Goal: Task Accomplishment & Management: Use online tool/utility

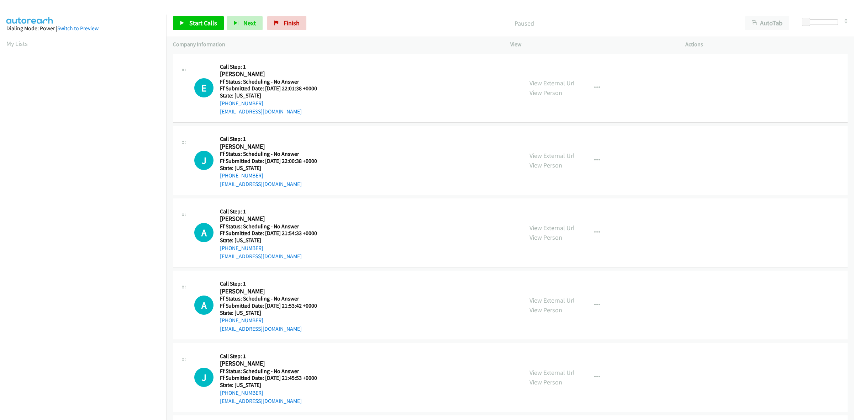
click at [560, 82] on link "View External Url" at bounding box center [551, 83] width 45 height 8
click at [539, 157] on link "View External Url" at bounding box center [551, 156] width 45 height 8
click at [552, 224] on link "View External Url" at bounding box center [551, 228] width 45 height 8
click at [553, 301] on link "View External Url" at bounding box center [551, 300] width 45 height 8
click at [541, 372] on link "View External Url" at bounding box center [551, 372] width 45 height 8
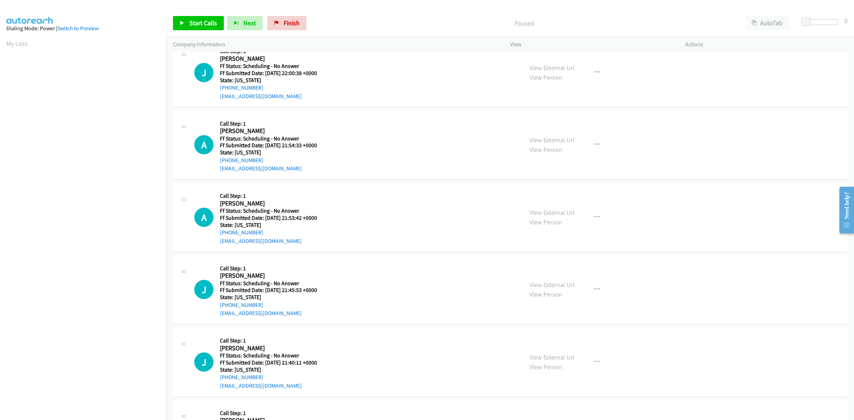
scroll to position [89, 0]
click at [549, 355] on link "View External Url" at bounding box center [551, 356] width 45 height 8
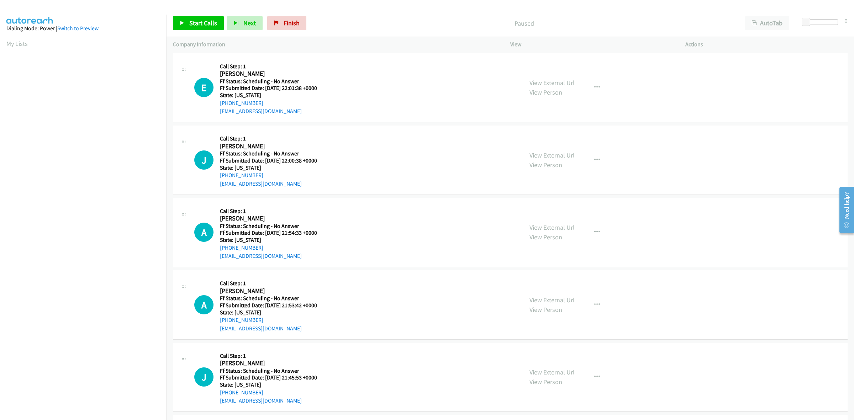
scroll to position [0, 0]
drag, startPoint x: 201, startPoint y: 20, endPoint x: 236, endPoint y: 24, distance: 35.1
click at [201, 20] on span "Start Calls" at bounding box center [203, 23] width 28 height 8
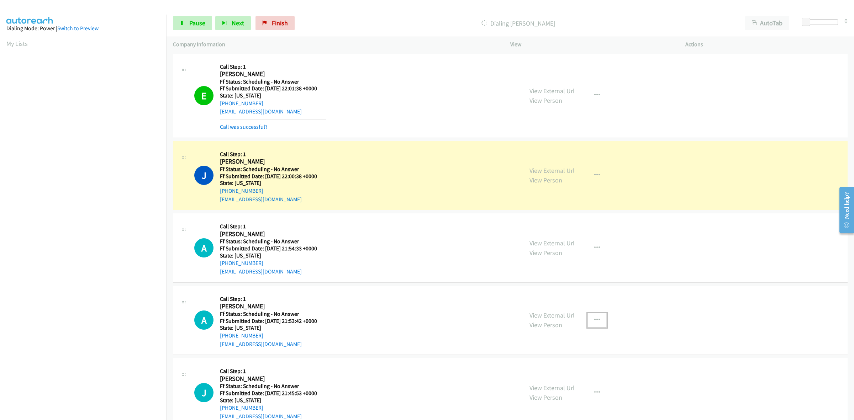
click at [594, 319] on icon "button" at bounding box center [597, 320] width 6 height 6
click at [539, 378] on link "Add to do not call list" at bounding box center [558, 381] width 95 height 14
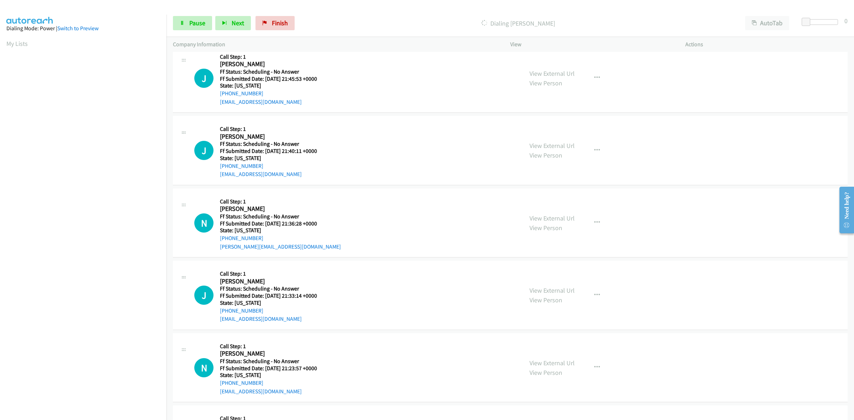
scroll to position [356, 0]
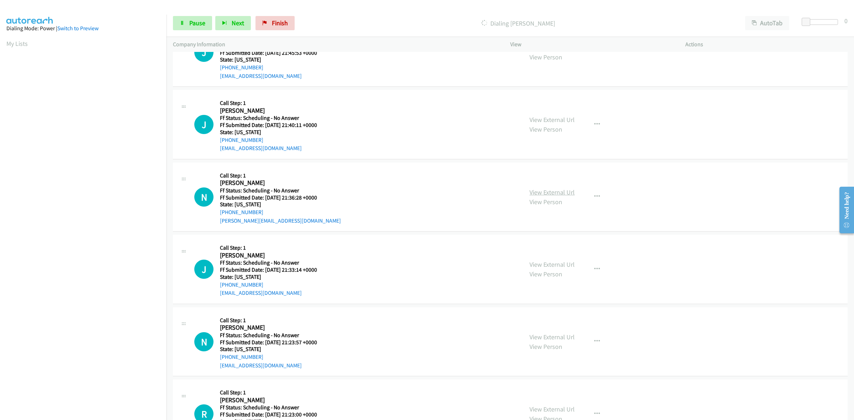
click at [560, 191] on link "View External Url" at bounding box center [551, 192] width 45 height 8
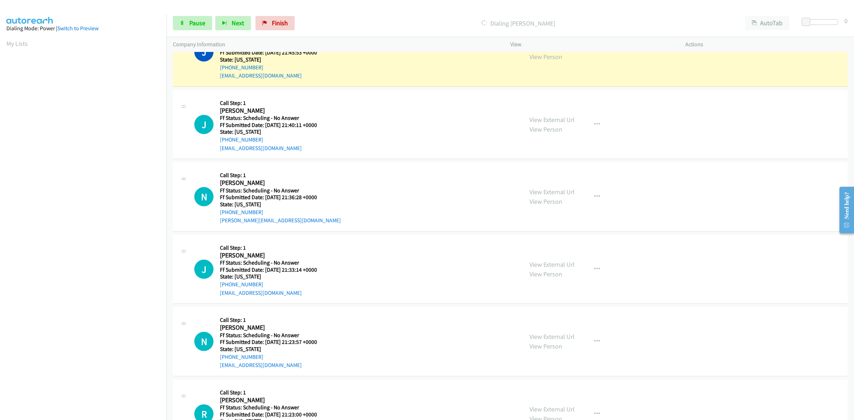
scroll to position [326, 0]
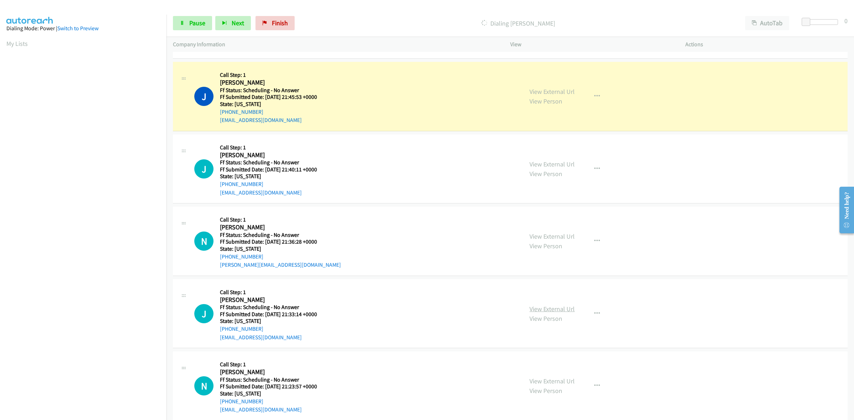
click at [550, 307] on link "View External Url" at bounding box center [551, 309] width 45 height 8
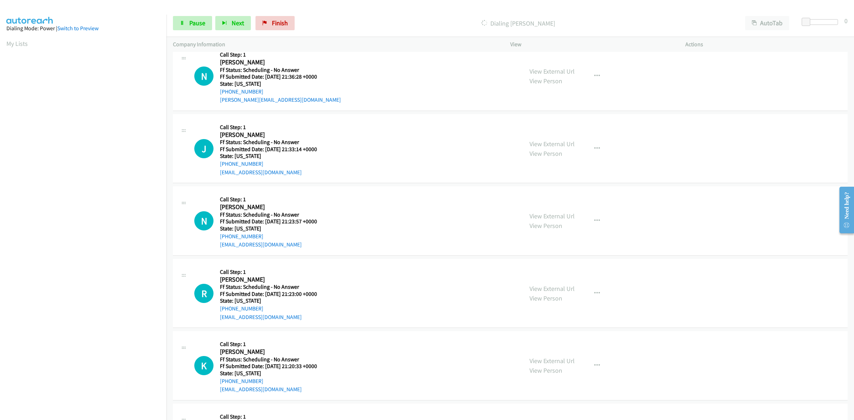
scroll to position [504, 0]
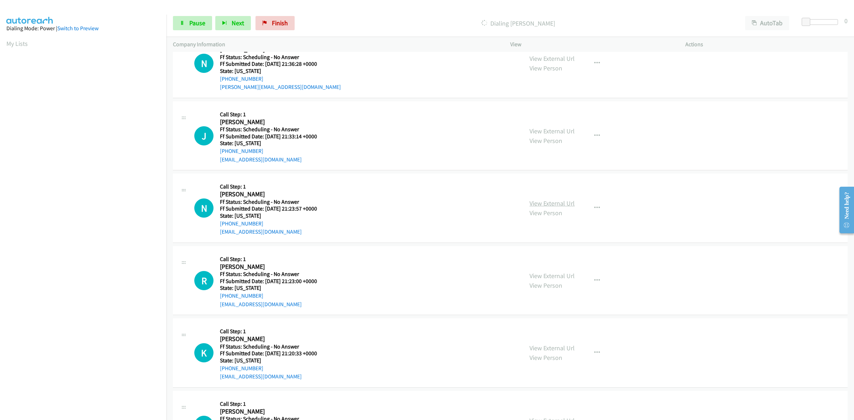
click at [543, 205] on link "View External Url" at bounding box center [551, 203] width 45 height 8
click at [548, 274] on link "View External Url" at bounding box center [551, 276] width 45 height 8
click at [555, 350] on link "View External Url" at bounding box center [551, 348] width 45 height 8
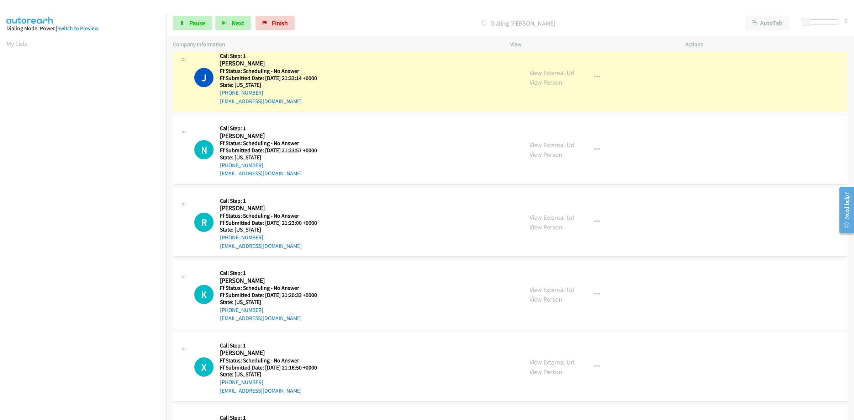
scroll to position [609, 0]
click at [533, 361] on link "View External Url" at bounding box center [551, 362] width 45 height 8
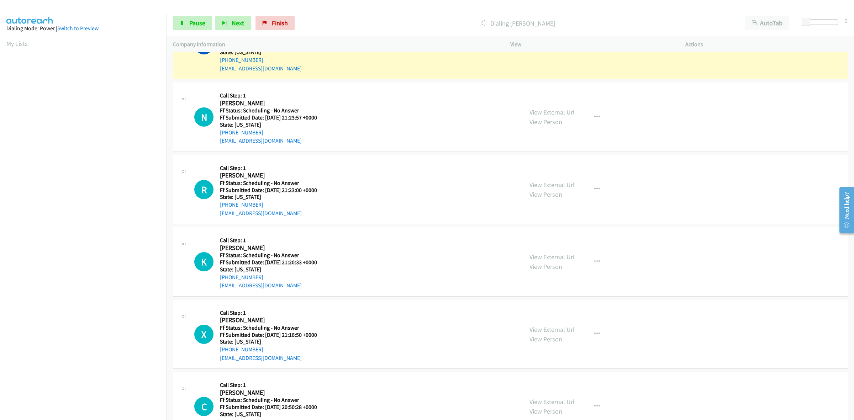
scroll to position [697, 0]
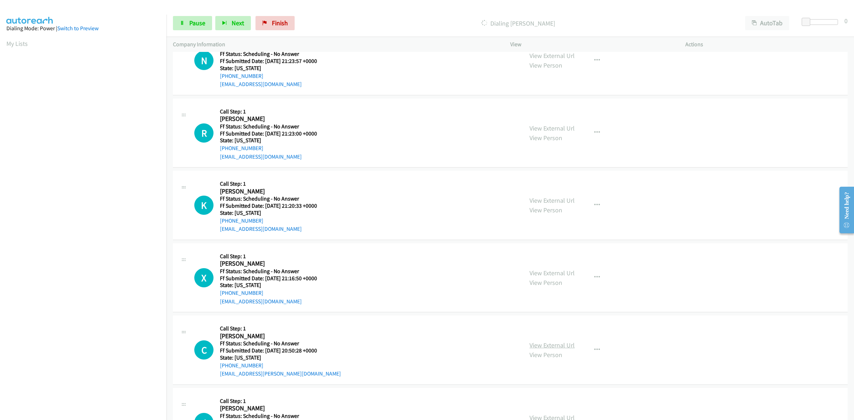
click at [554, 347] on link "View External Url" at bounding box center [551, 345] width 45 height 8
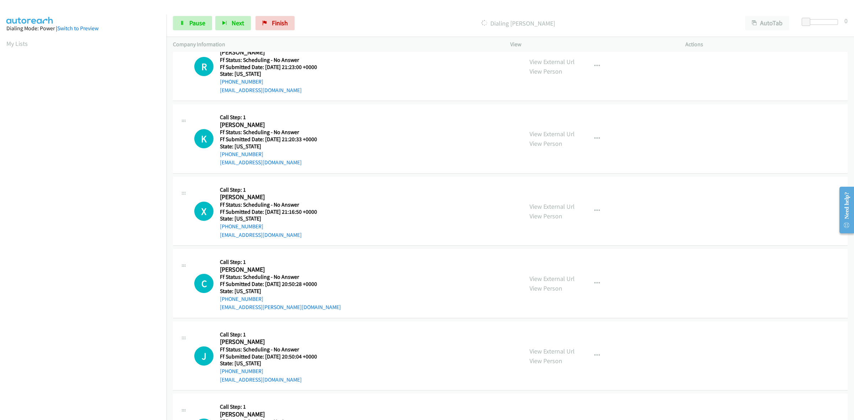
scroll to position [786, 0]
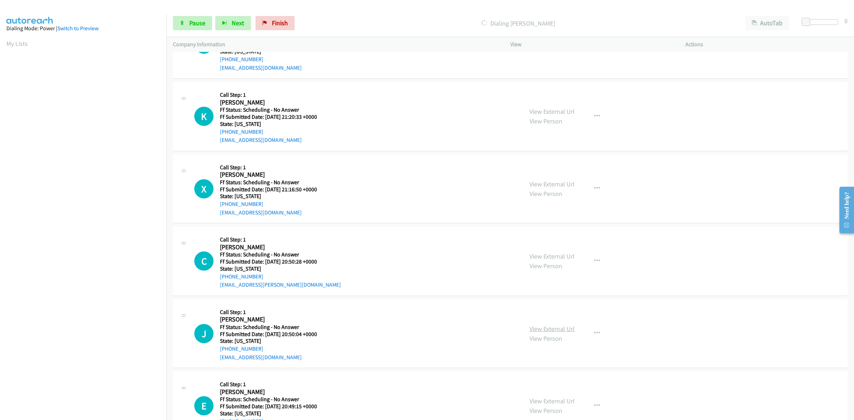
click at [542, 328] on link "View External Url" at bounding box center [551, 329] width 45 height 8
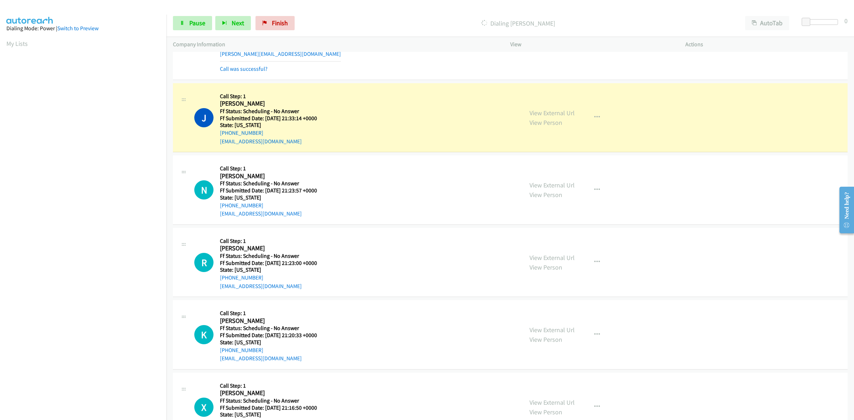
scroll to position [564, 0]
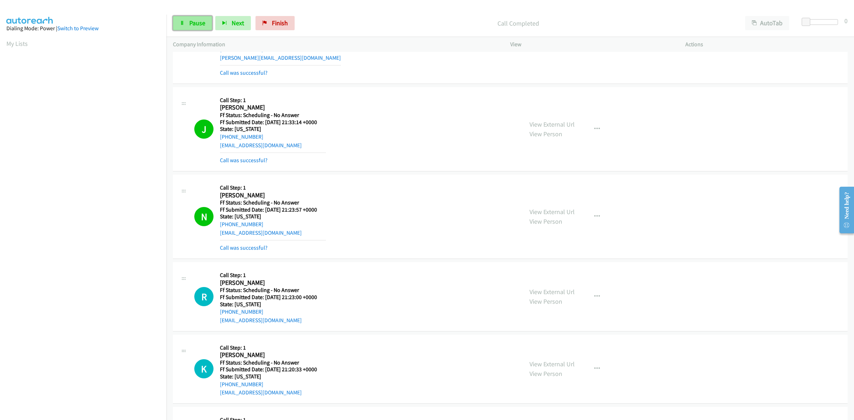
click at [190, 26] on span "Pause" at bounding box center [197, 23] width 16 height 8
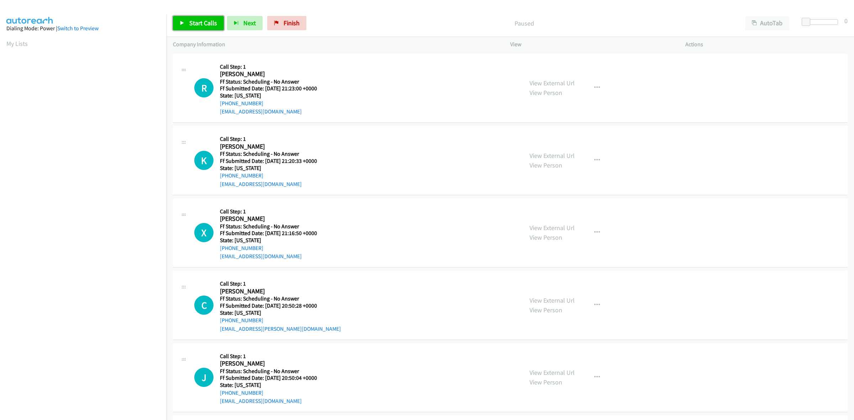
click at [194, 19] on span "Start Calls" at bounding box center [203, 23] width 28 height 8
click at [203, 26] on span "Pause" at bounding box center [197, 23] width 16 height 8
click at [203, 26] on span "Start Calls" at bounding box center [203, 23] width 28 height 8
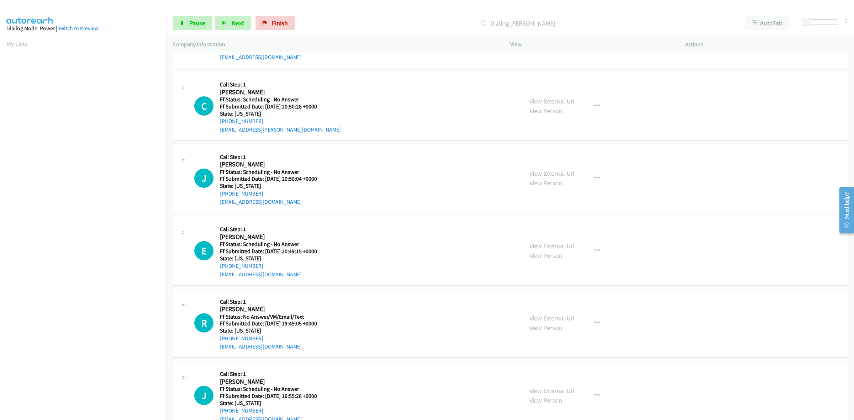
scroll to position [267, 0]
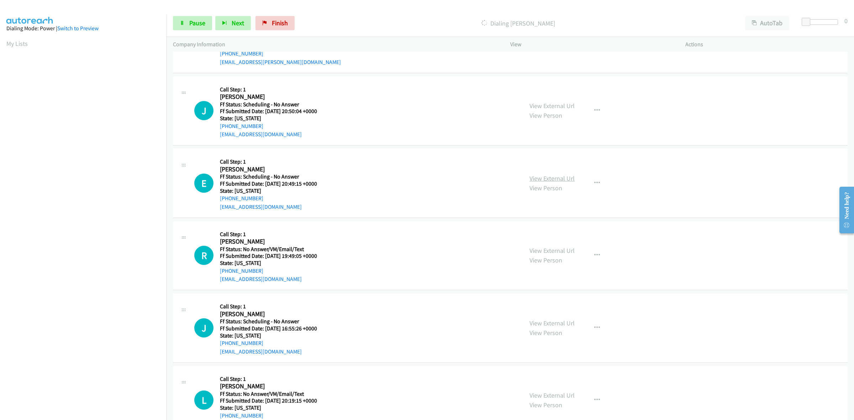
click at [556, 177] on link "View External Url" at bounding box center [551, 178] width 45 height 8
click at [557, 247] on link "View External Url" at bounding box center [551, 250] width 45 height 8
click at [552, 319] on link "View External Url" at bounding box center [551, 323] width 45 height 8
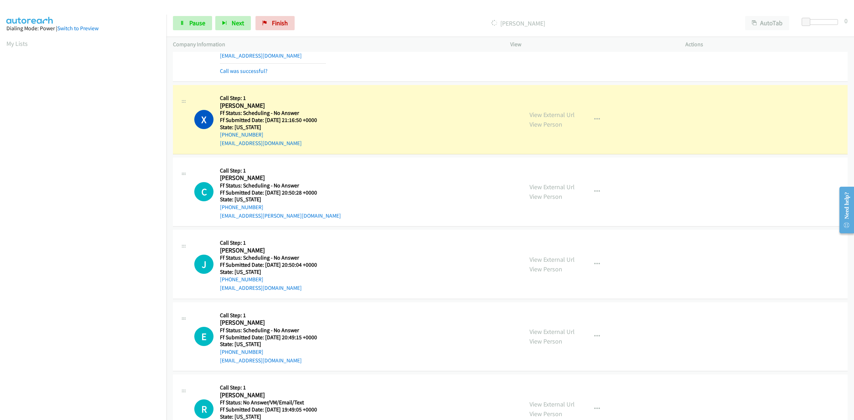
scroll to position [222, 0]
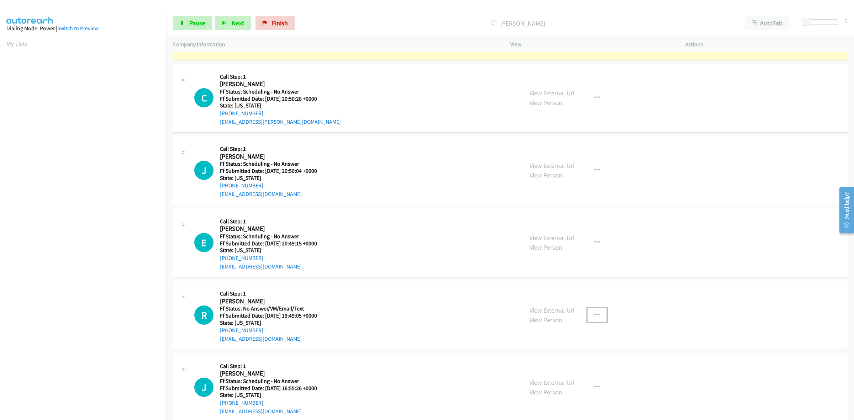
click at [594, 313] on icon "button" at bounding box center [597, 315] width 6 height 6
click at [542, 379] on link "Add to do not call list" at bounding box center [558, 376] width 95 height 14
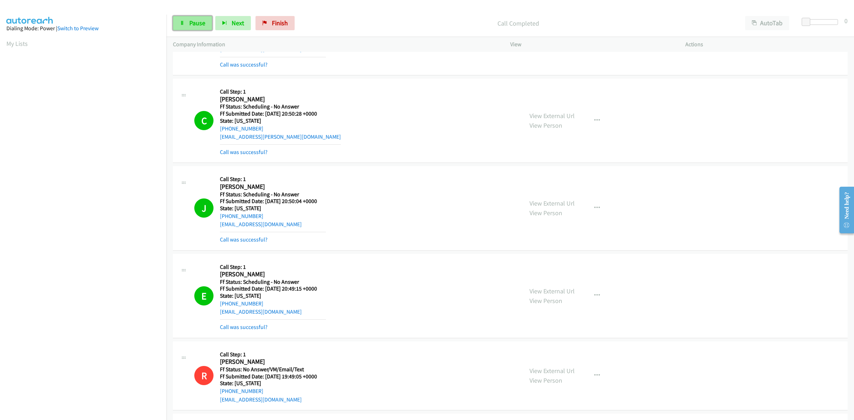
drag, startPoint x: 200, startPoint y: 15, endPoint x: 207, endPoint y: 17, distance: 8.0
click at [200, 16] on link "Pause" at bounding box center [192, 23] width 39 height 14
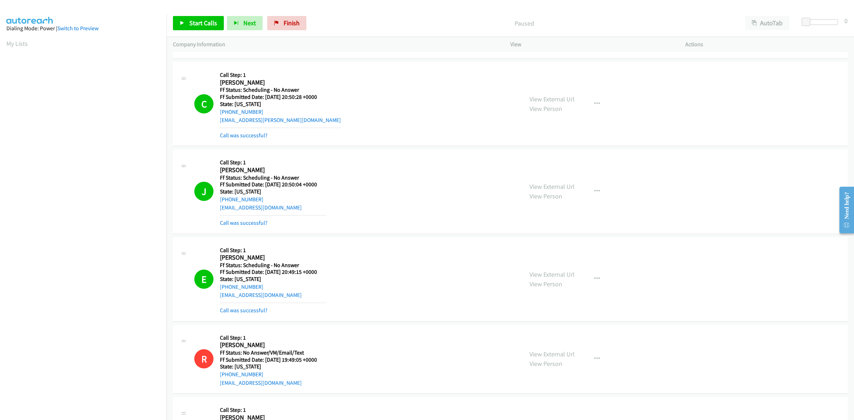
scroll to position [356, 0]
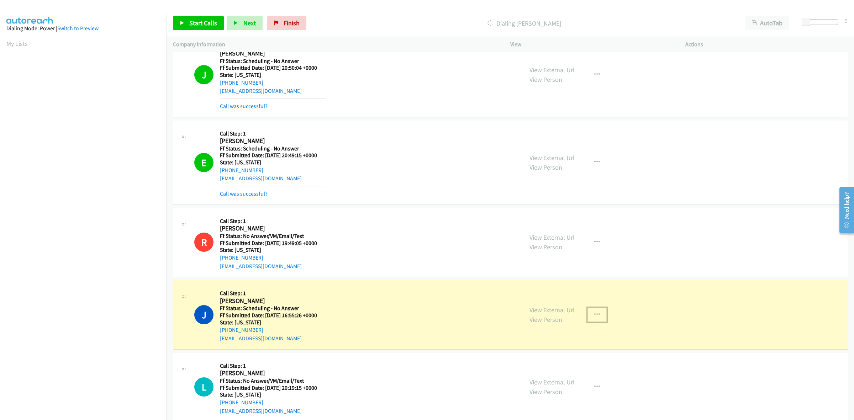
click at [594, 314] on icon "button" at bounding box center [597, 315] width 6 height 6
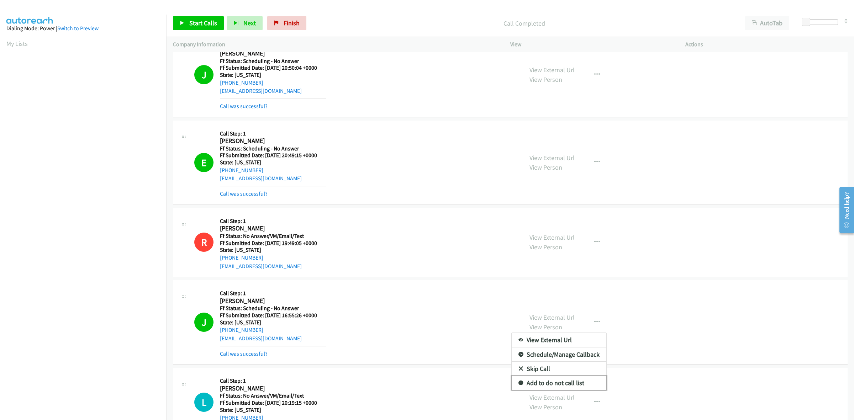
click at [537, 381] on link "Add to do not call list" at bounding box center [558, 383] width 95 height 14
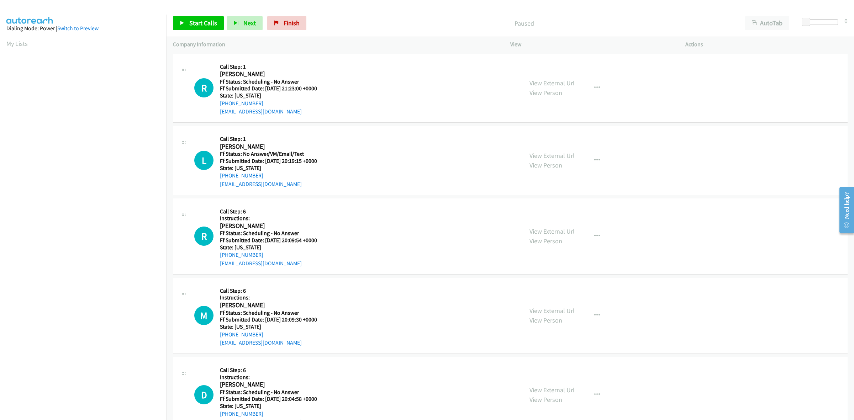
click at [548, 83] on link "View External Url" at bounding box center [551, 83] width 45 height 8
click at [565, 154] on link "View External Url" at bounding box center [551, 156] width 45 height 8
click at [559, 228] on link "View External Url" at bounding box center [551, 231] width 45 height 8
click at [565, 312] on link "View External Url" at bounding box center [551, 311] width 45 height 8
click at [569, 386] on link "View External Url" at bounding box center [551, 390] width 45 height 8
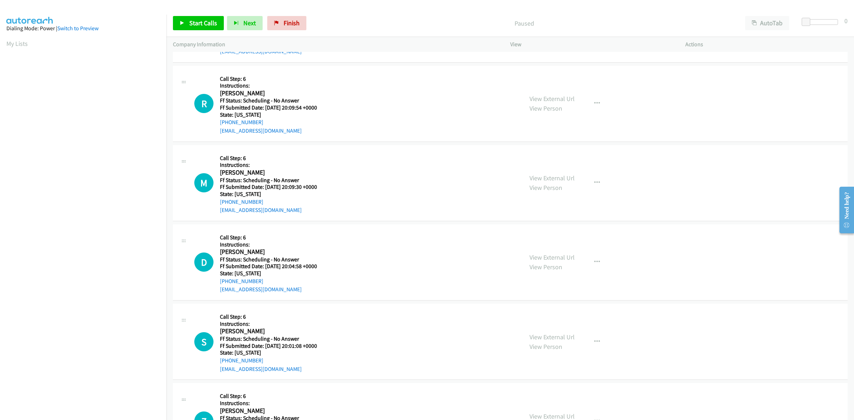
scroll to position [133, 0]
click at [544, 335] on link "View External Url" at bounding box center [551, 336] width 45 height 8
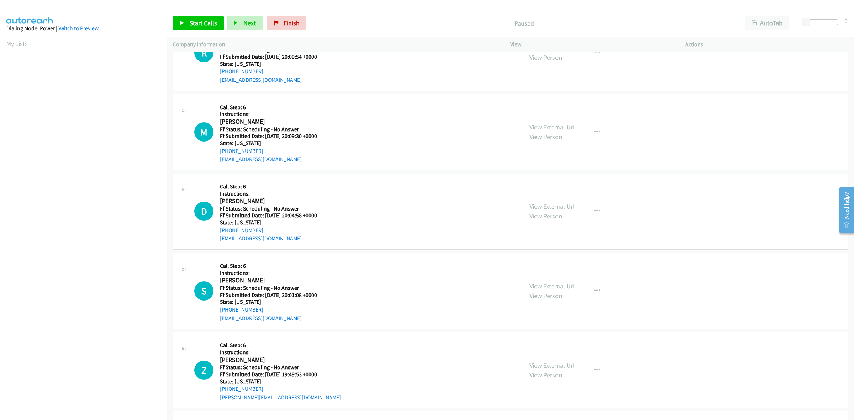
scroll to position [222, 0]
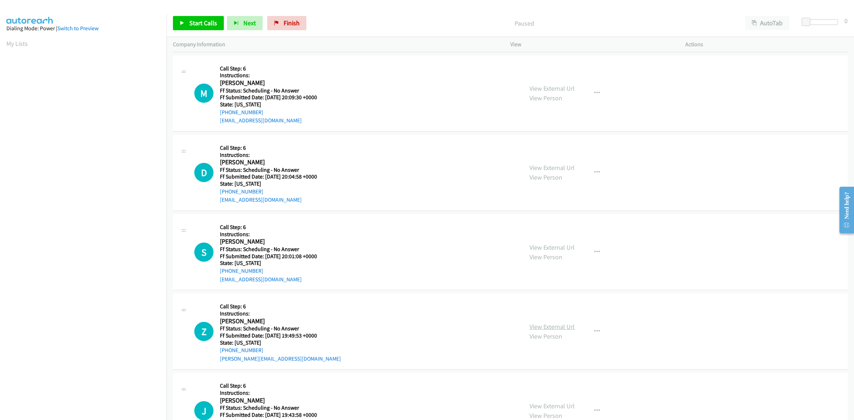
click at [541, 329] on link "View External Url" at bounding box center [551, 327] width 45 height 8
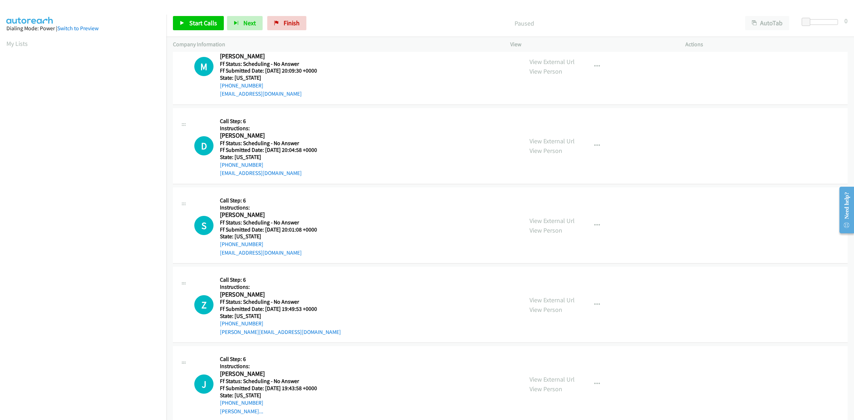
scroll to position [263, 0]
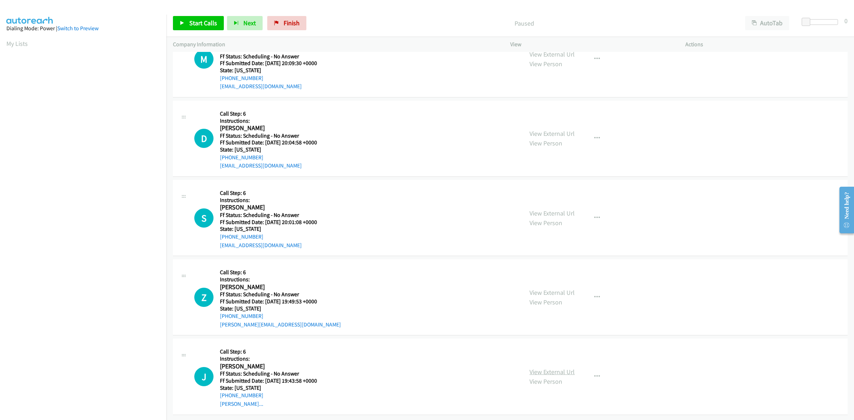
click at [541, 368] on link "View External Url" at bounding box center [551, 372] width 45 height 8
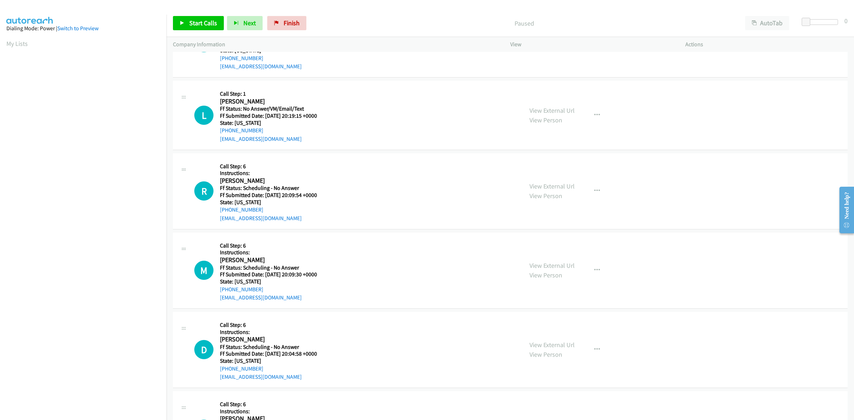
scroll to position [0, 0]
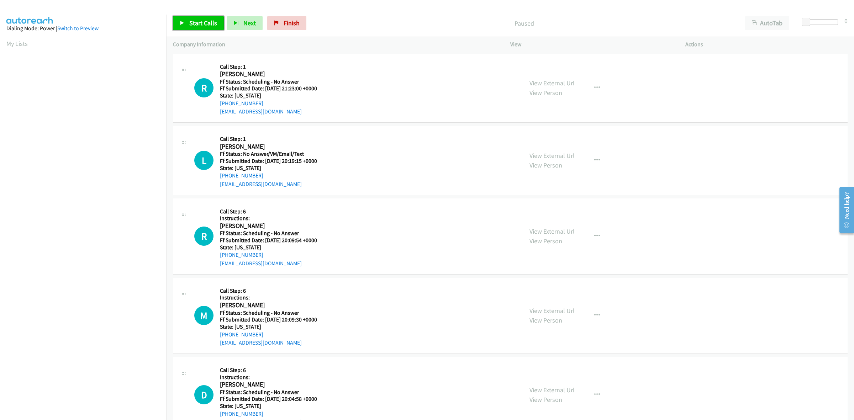
click at [202, 21] on span "Start Calls" at bounding box center [203, 23] width 28 height 8
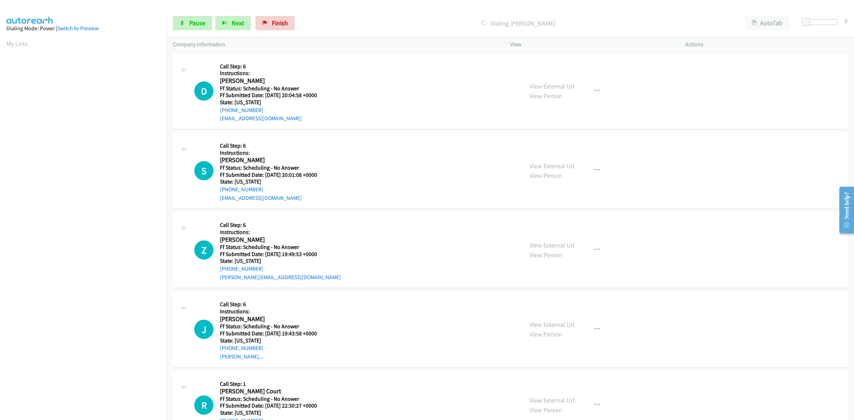
scroll to position [356, 0]
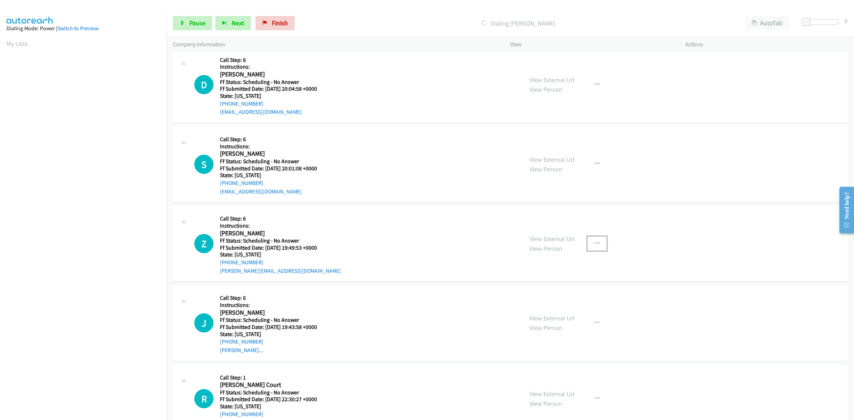
click at [594, 242] on icon "button" at bounding box center [597, 244] width 6 height 6
click at [554, 306] on link "Add to do not call list" at bounding box center [558, 304] width 95 height 14
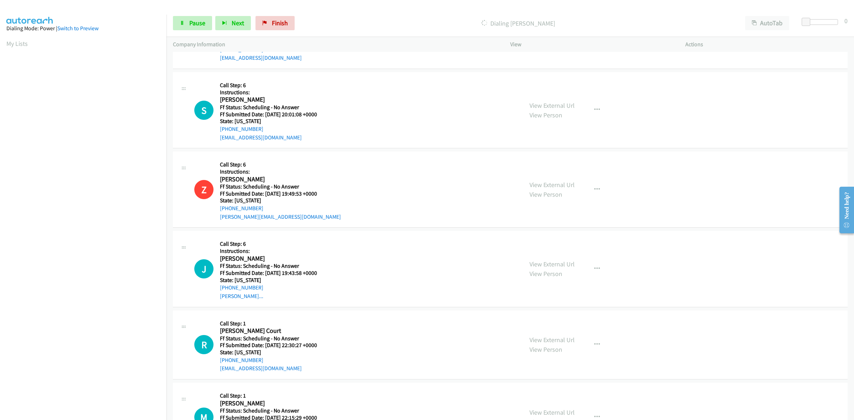
scroll to position [445, 0]
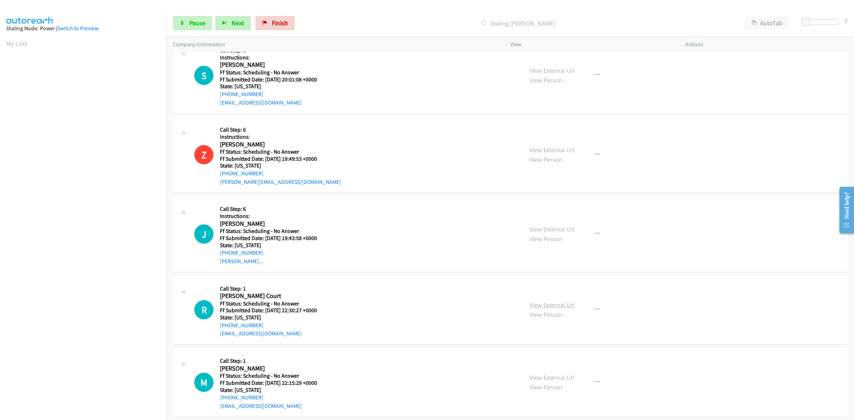
click at [542, 303] on link "View External Url" at bounding box center [551, 305] width 45 height 8
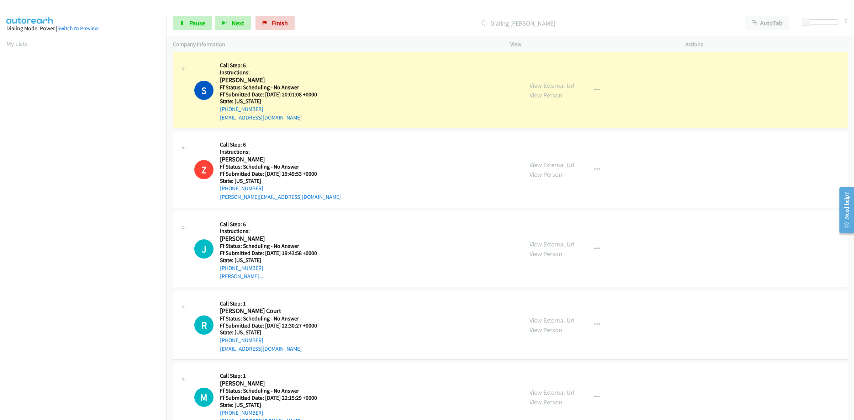
scroll to position [475, 0]
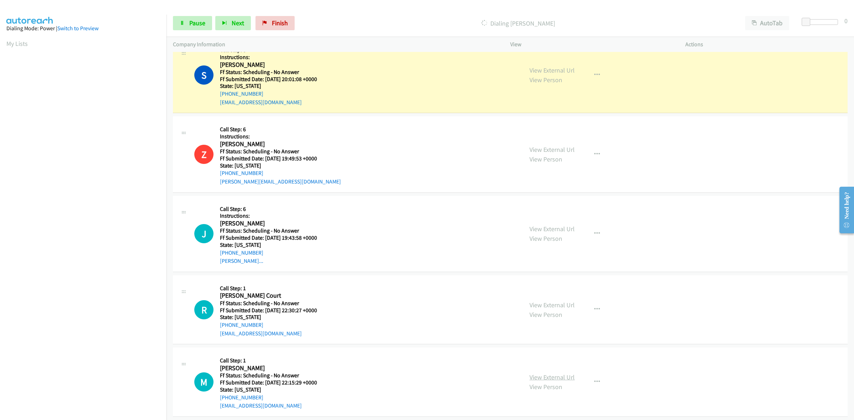
click at [548, 378] on link "View External Url" at bounding box center [551, 377] width 45 height 8
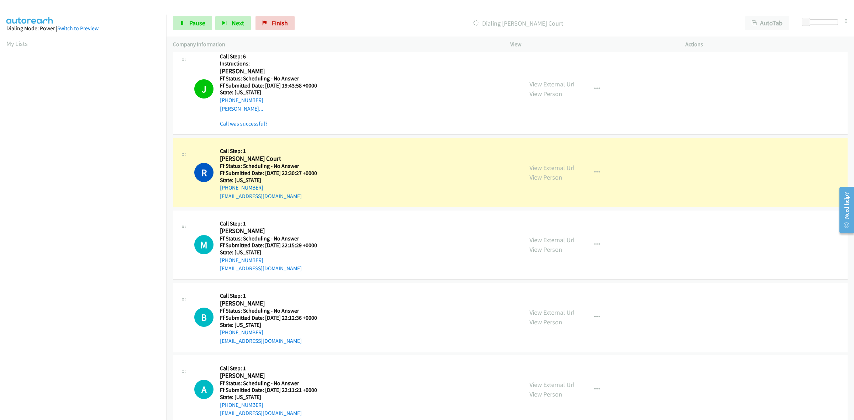
scroll to position [697, 0]
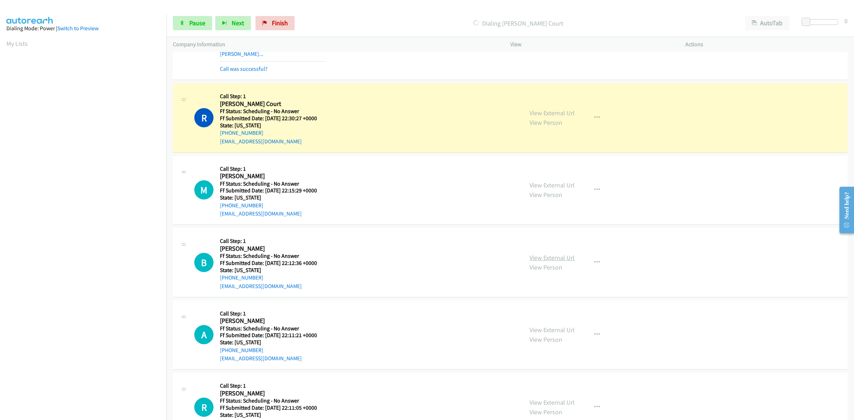
click at [558, 257] on link "View External Url" at bounding box center [551, 258] width 45 height 8
click at [549, 333] on link "View External Url" at bounding box center [551, 330] width 45 height 8
click at [570, 400] on link "View External Url" at bounding box center [551, 402] width 45 height 8
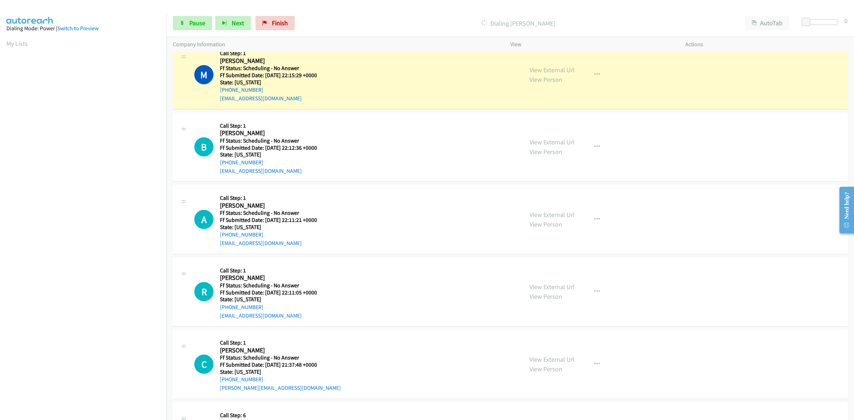
scroll to position [786, 0]
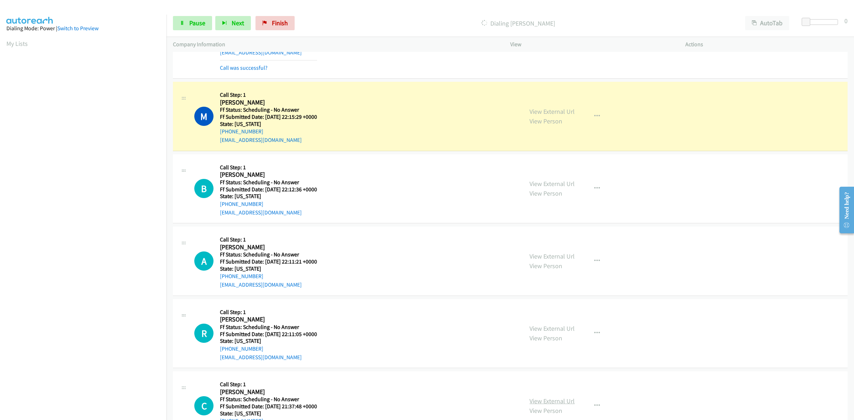
click at [533, 402] on link "View External Url" at bounding box center [551, 401] width 45 height 8
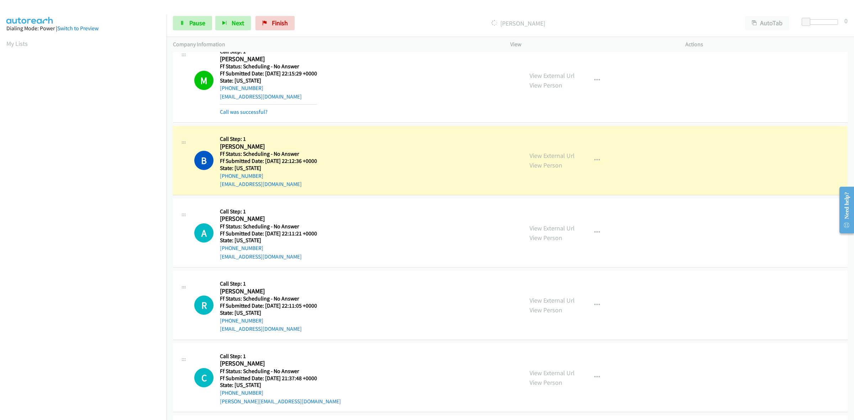
scroll to position [831, 0]
click at [591, 301] on button "button" at bounding box center [596, 304] width 19 height 14
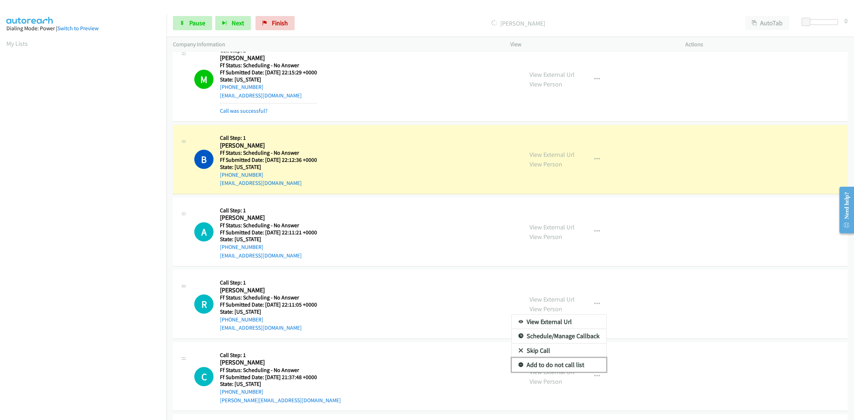
click at [546, 361] on link "Add to do not call list" at bounding box center [558, 365] width 95 height 14
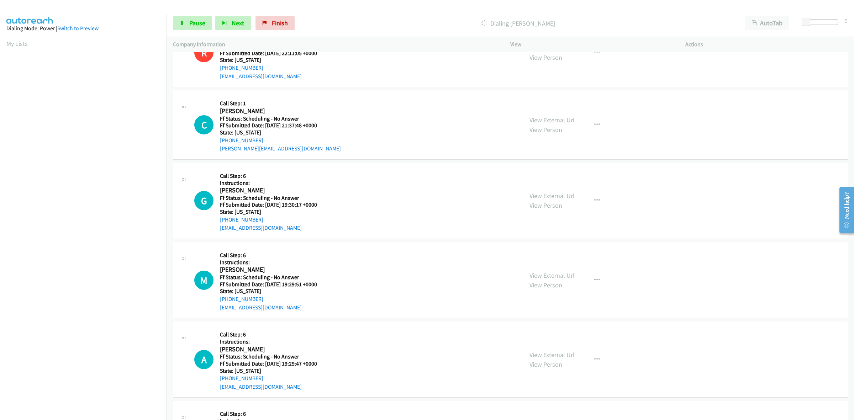
scroll to position [1112, 0]
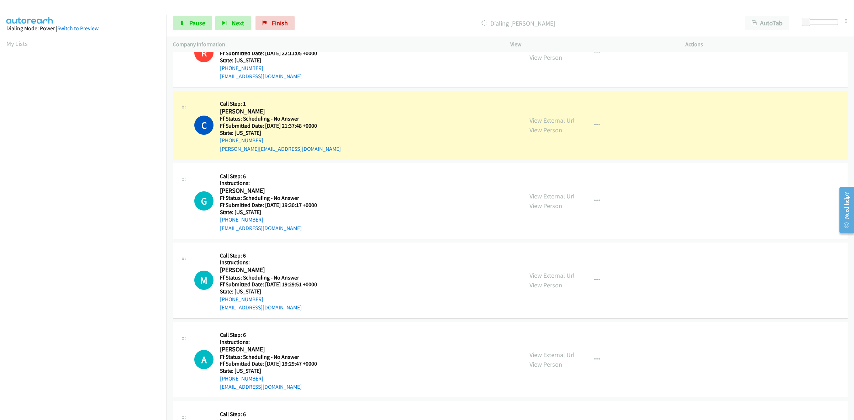
click at [200, 15] on div "Start Calls Pause Next Finish Dialing Chloe Kelleher AutoTab AutoTab 0" at bounding box center [509, 23] width 687 height 27
click at [199, 18] on link "Pause" at bounding box center [192, 23] width 39 height 14
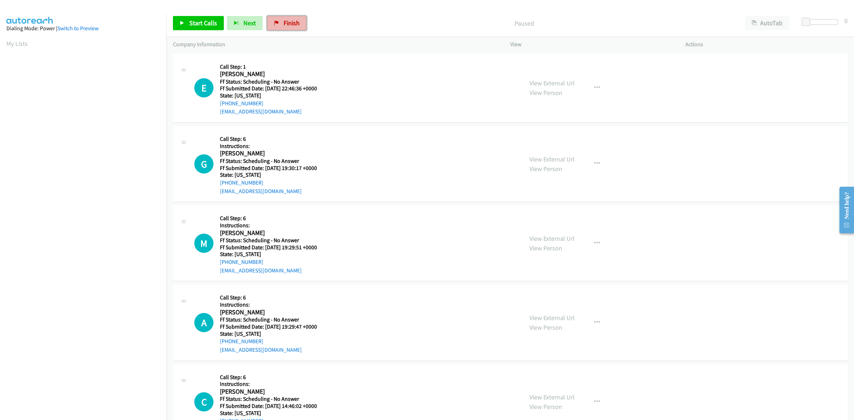
click at [285, 20] on span "Finish" at bounding box center [291, 23] width 16 height 8
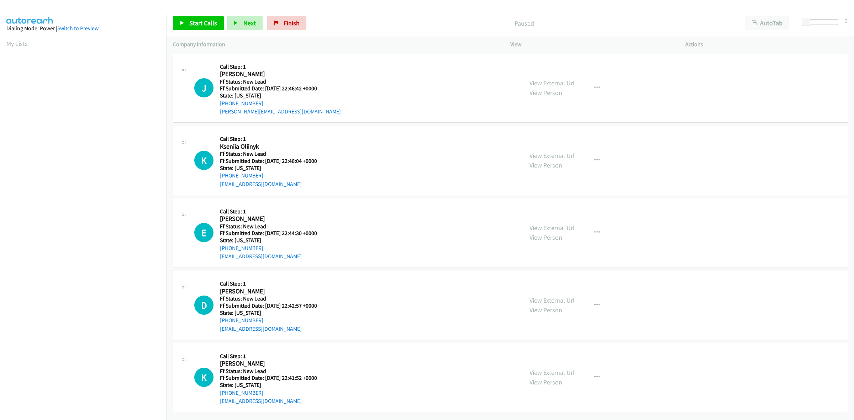
click at [562, 80] on link "View External Url" at bounding box center [551, 83] width 45 height 8
click at [565, 155] on link "View External Url" at bounding box center [551, 156] width 45 height 8
click at [556, 229] on link "View External Url" at bounding box center [551, 228] width 45 height 8
click at [560, 299] on link "View External Url" at bounding box center [551, 300] width 45 height 8
click at [550, 371] on link "View External Url" at bounding box center [551, 372] width 45 height 8
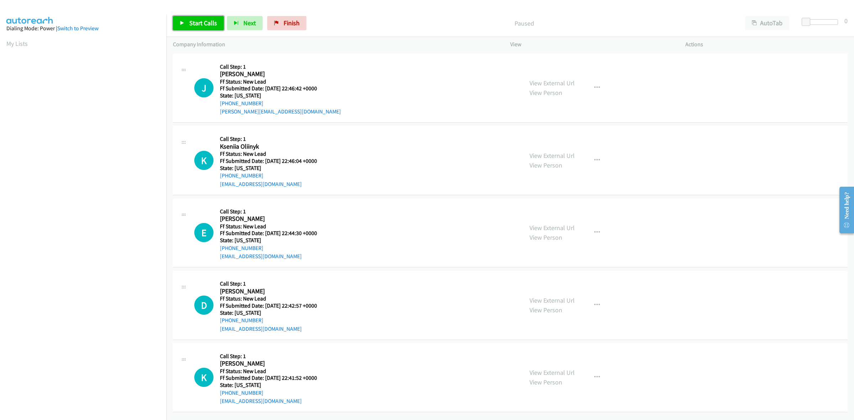
click at [205, 24] on span "Start Calls" at bounding box center [203, 23] width 28 height 8
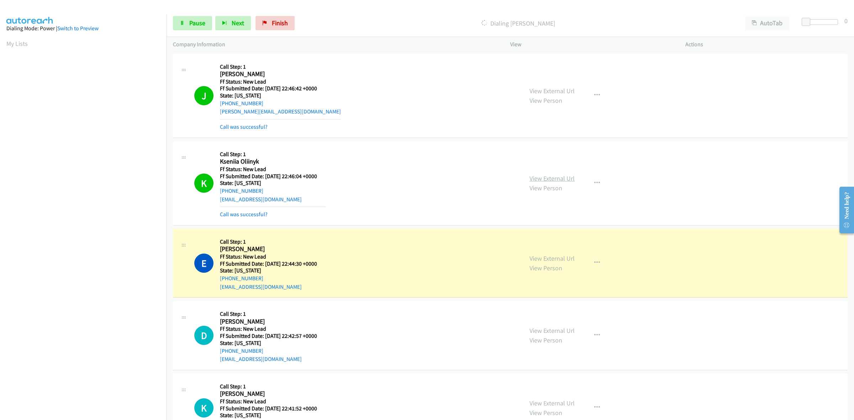
click at [558, 179] on link "View External Url" at bounding box center [551, 178] width 45 height 8
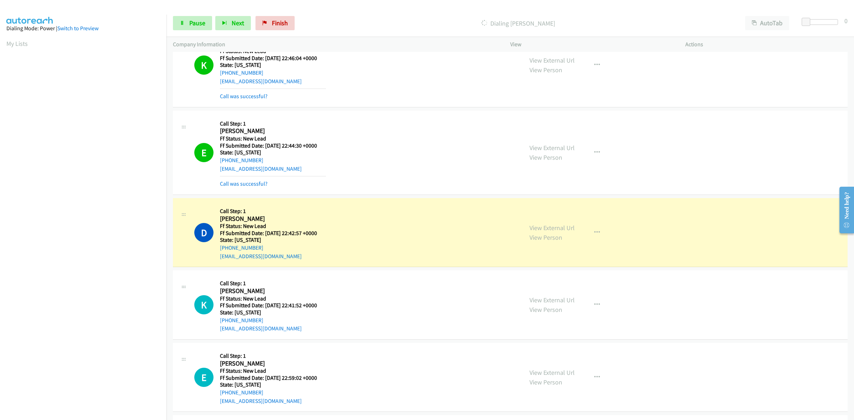
scroll to position [222, 0]
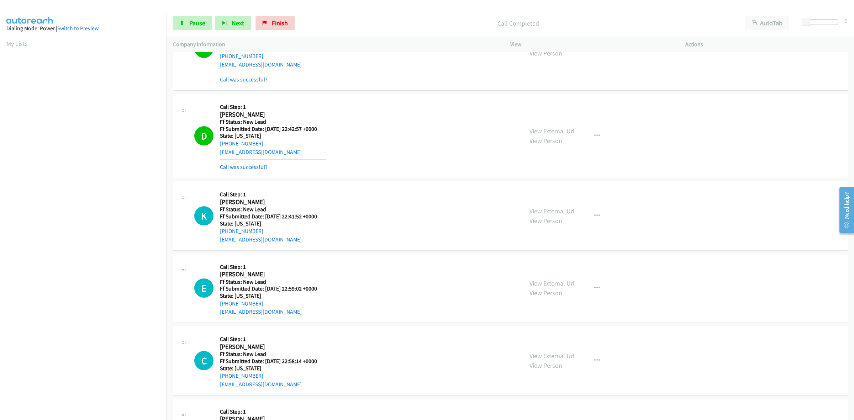
click at [567, 287] on link "View External Url" at bounding box center [551, 283] width 45 height 8
click at [551, 355] on link "View External Url" at bounding box center [551, 356] width 45 height 8
click at [200, 22] on span "Pause" at bounding box center [197, 23] width 16 height 8
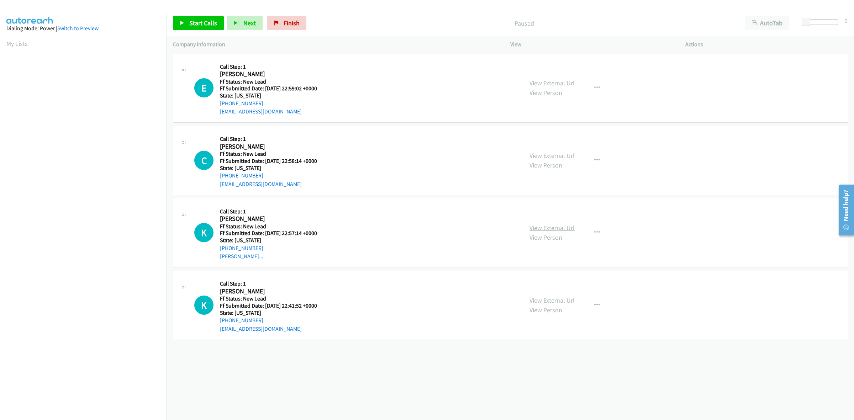
click at [552, 225] on link "View External Url" at bounding box center [551, 228] width 45 height 8
click at [196, 25] on span "Start Calls" at bounding box center [203, 23] width 28 height 8
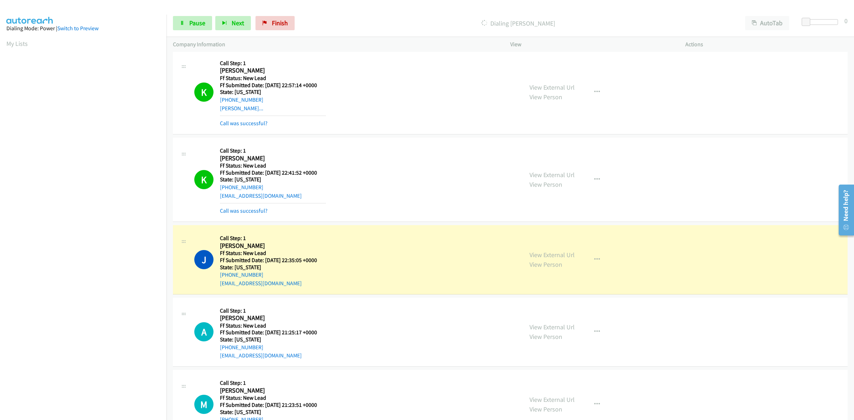
scroll to position [210, 0]
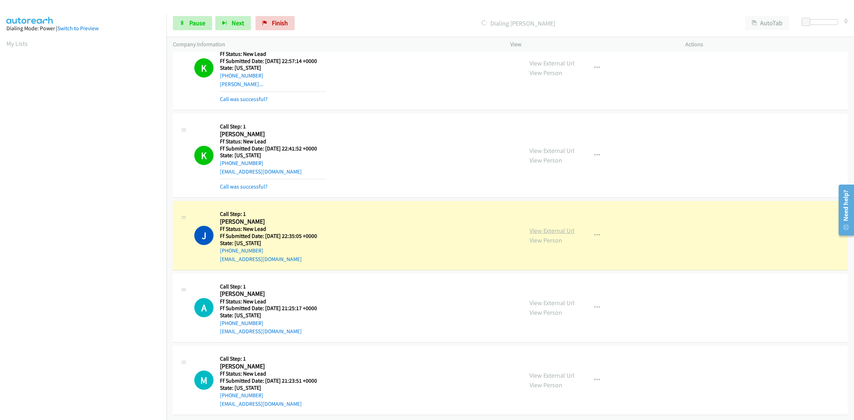
click at [554, 227] on link "View External Url" at bounding box center [551, 231] width 45 height 8
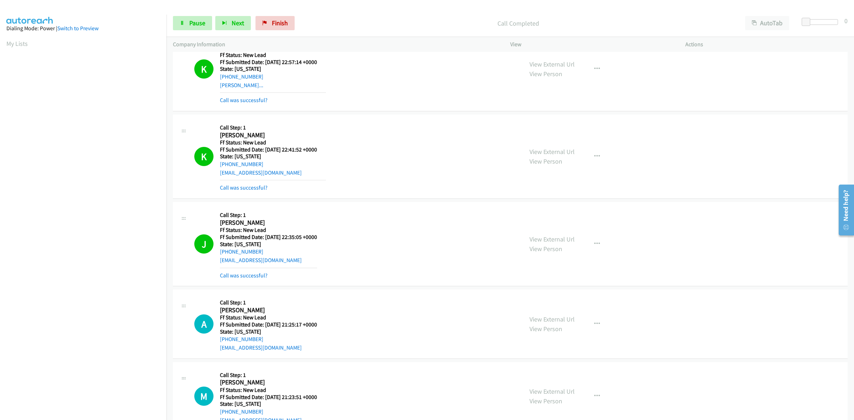
scroll to position [269, 0]
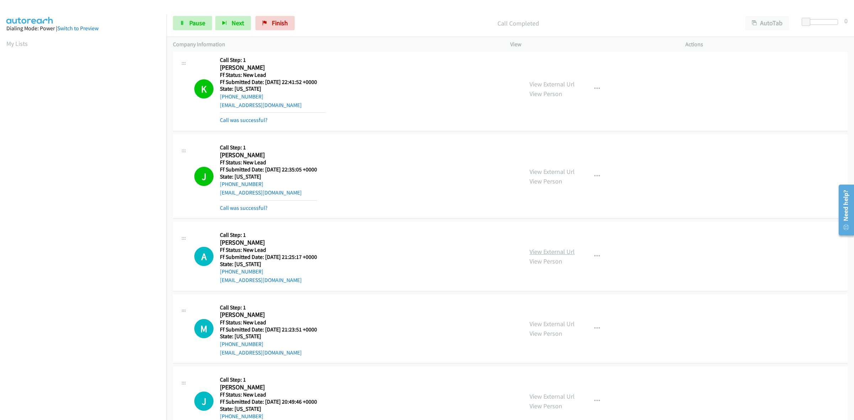
click at [553, 252] on link "View External Url" at bounding box center [551, 252] width 45 height 8
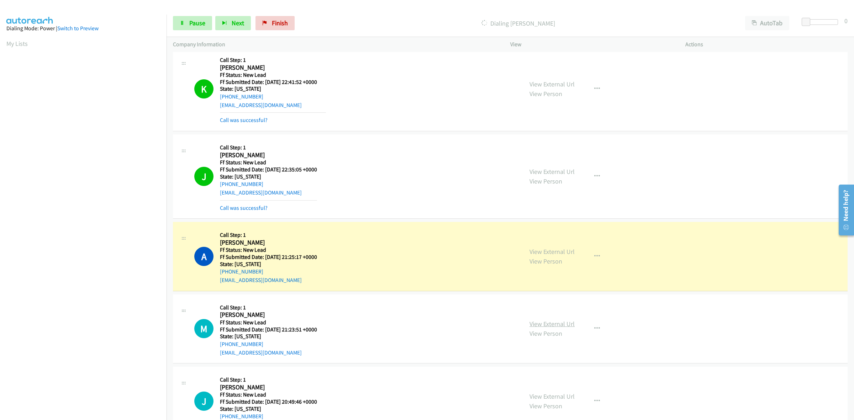
click at [555, 320] on link "View External Url" at bounding box center [551, 324] width 45 height 8
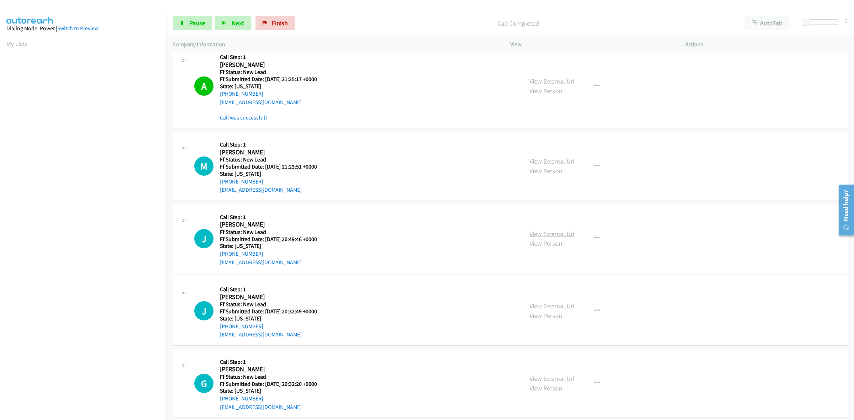
scroll to position [447, 0]
click at [558, 231] on link "View External Url" at bounding box center [551, 234] width 45 height 8
click at [554, 308] on link "View External Url" at bounding box center [551, 306] width 45 height 8
click at [185, 20] on link "Pause" at bounding box center [192, 23] width 39 height 14
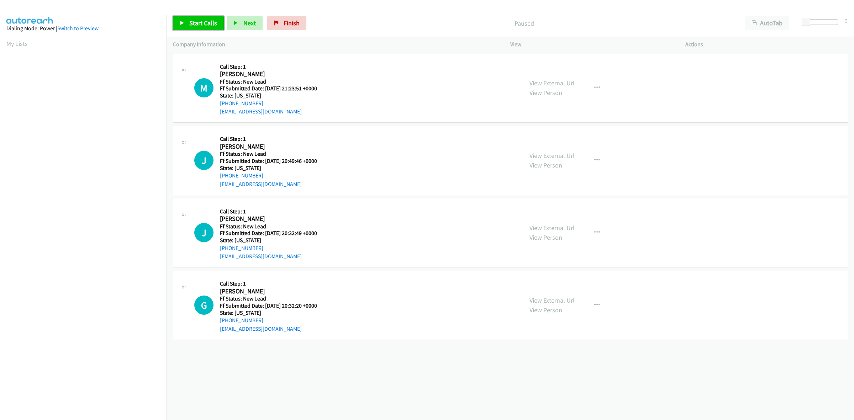
click at [197, 29] on link "Start Calls" at bounding box center [198, 23] width 51 height 14
click at [552, 296] on link "View External Url" at bounding box center [551, 300] width 45 height 8
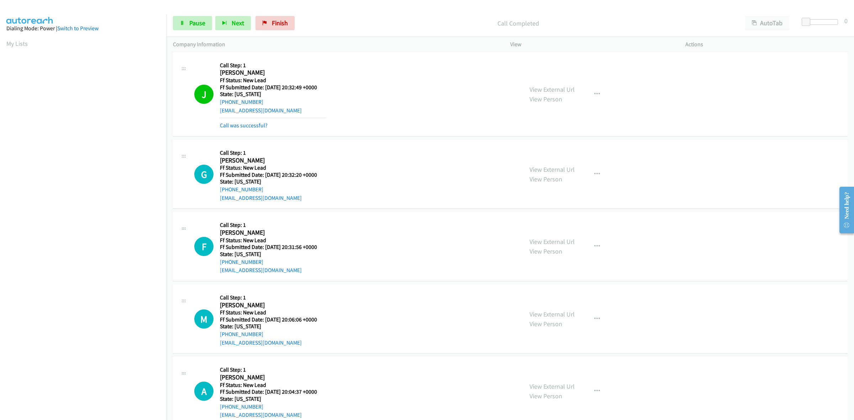
scroll to position [178, 0]
click at [543, 237] on link "View External Url" at bounding box center [551, 240] width 45 height 8
click at [565, 310] on link "View External Url" at bounding box center [551, 313] width 45 height 8
click at [559, 386] on link "View External Url" at bounding box center [551, 385] width 45 height 8
drag, startPoint x: 196, startPoint y: 21, endPoint x: 205, endPoint y: 20, distance: 8.9
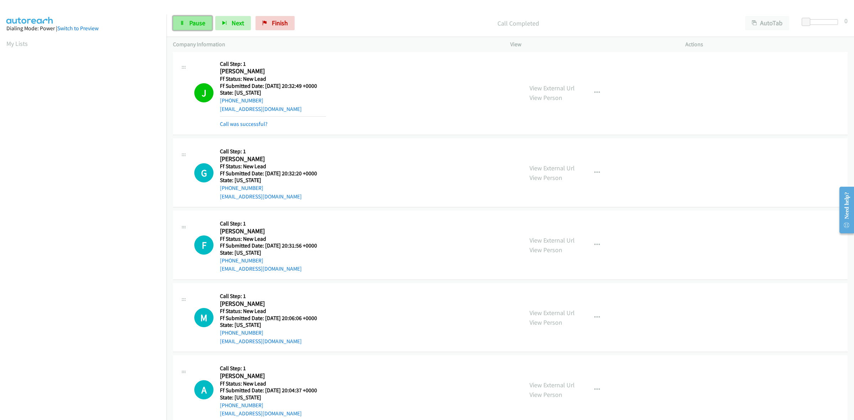
click at [196, 21] on span "Pause" at bounding box center [197, 23] width 16 height 8
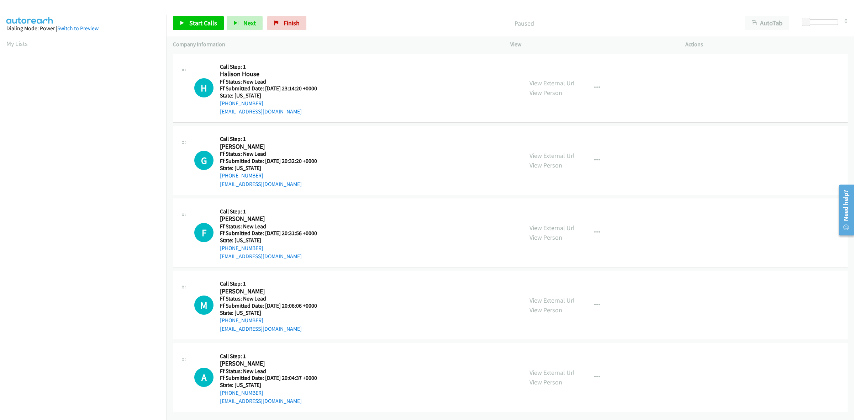
scroll to position [4, 0]
click at [550, 79] on link "View External Url" at bounding box center [551, 83] width 45 height 8
drag, startPoint x: 204, startPoint y: 21, endPoint x: 219, endPoint y: 18, distance: 15.6
click at [204, 21] on span "Start Calls" at bounding box center [203, 23] width 28 height 8
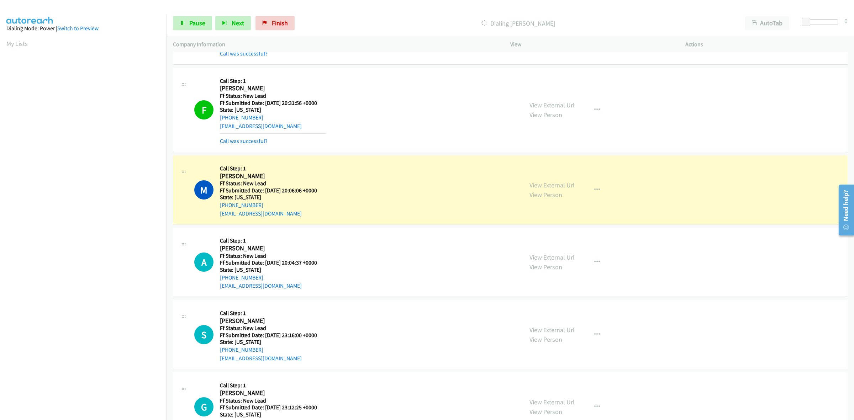
scroll to position [226, 0]
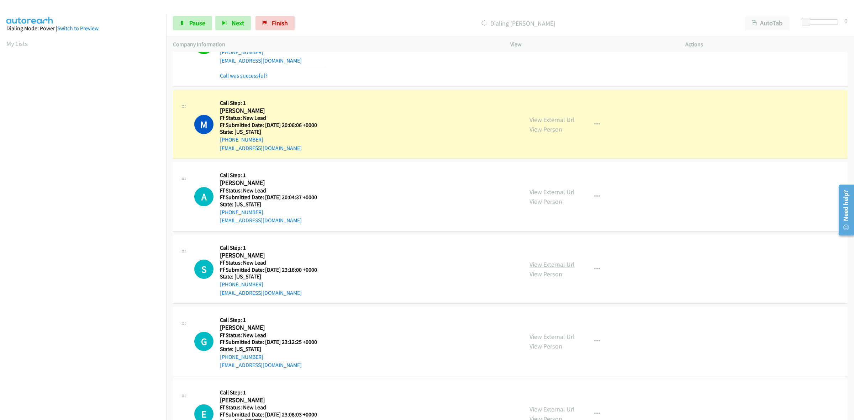
click at [552, 267] on link "View External Url" at bounding box center [551, 264] width 45 height 8
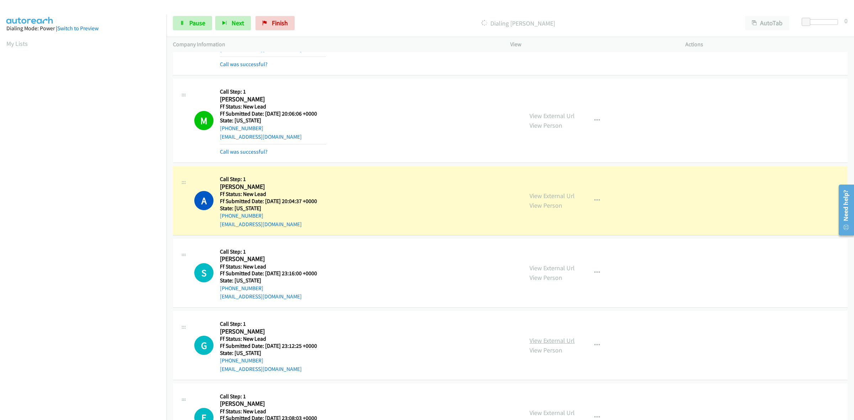
scroll to position [238, 0]
click at [556, 337] on link "View External Url" at bounding box center [551, 340] width 45 height 8
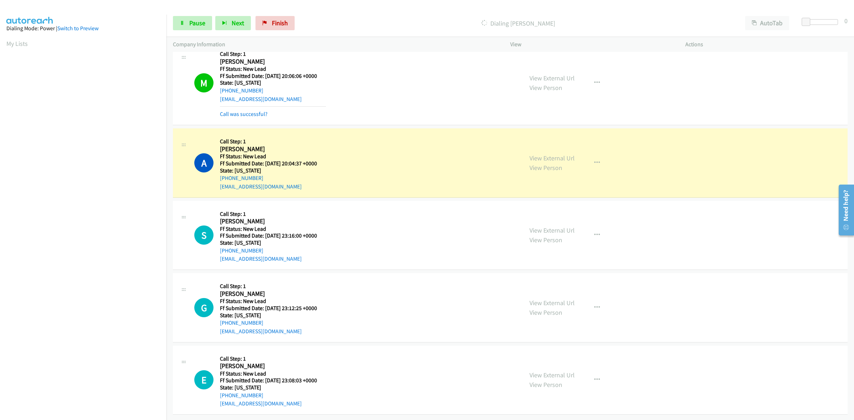
scroll to position [282, 0]
click at [557, 371] on link "View External Url" at bounding box center [551, 375] width 45 height 8
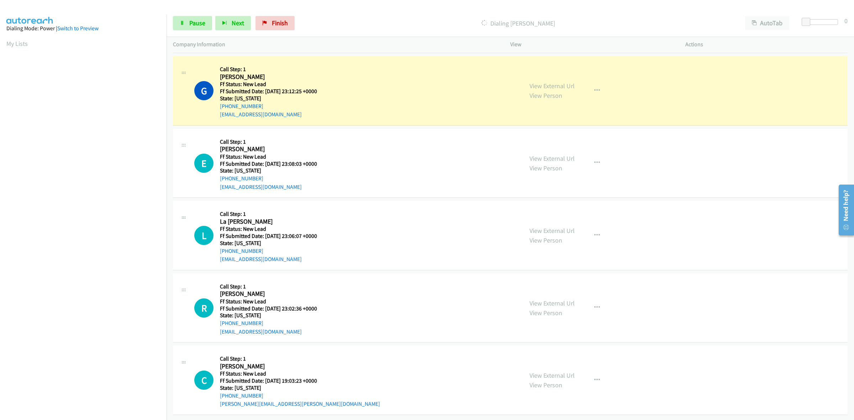
scroll to position [530, 0]
click at [550, 227] on link "View External Url" at bounding box center [551, 231] width 45 height 8
click at [559, 299] on link "View External Url" at bounding box center [551, 303] width 45 height 8
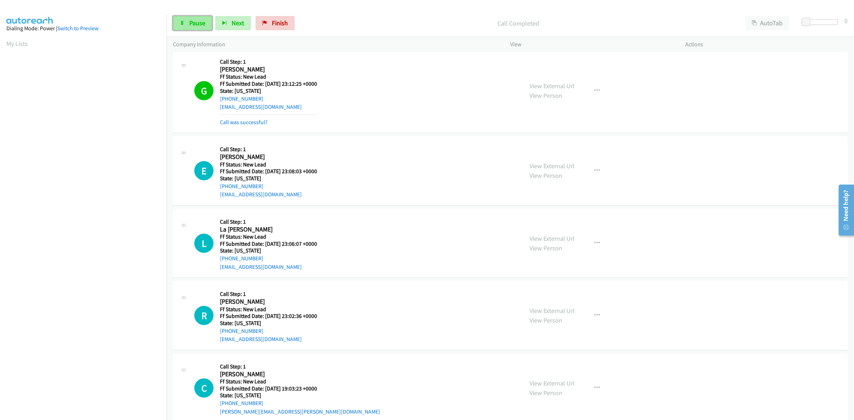
click at [201, 25] on span "Pause" at bounding box center [197, 23] width 16 height 8
click at [287, 25] on span "Finish" at bounding box center [291, 23] width 16 height 8
